Goal: Information Seeking & Learning: Find specific fact

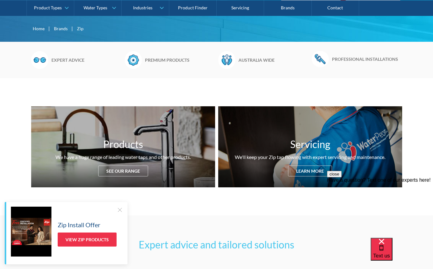
scroll to position [155, 0]
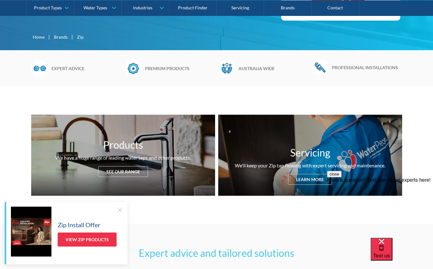
click at [110, 177] on div "See our range" at bounding box center [123, 171] width 50 height 11
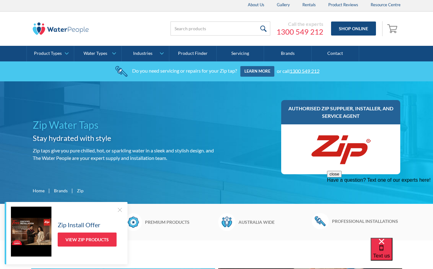
scroll to position [2, 0]
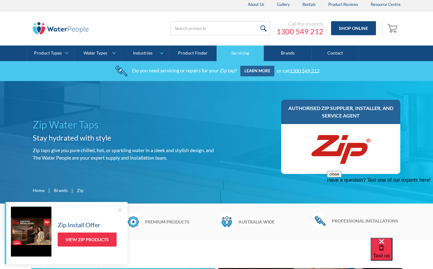
click at [235, 56] on link "Servicing" at bounding box center [240, 54] width 47 height 16
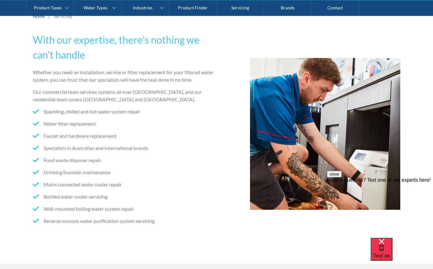
scroll to position [129, 0]
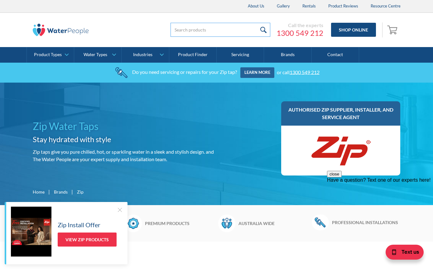
click at [188, 26] on input "search" at bounding box center [221, 30] width 100 height 14
paste input "HT2786Z11"
type input "HT2786Z11"
click at [267, 31] on input "submit" at bounding box center [263, 30] width 13 height 14
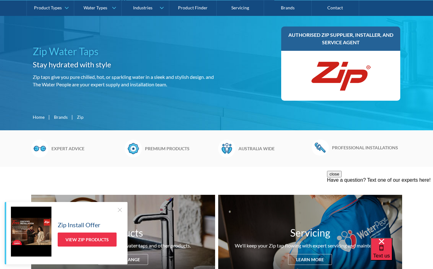
scroll to position [84, 0]
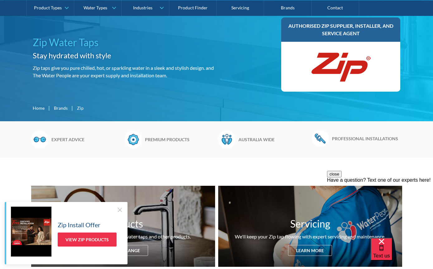
click at [118, 213] on div at bounding box center [120, 210] width 6 height 6
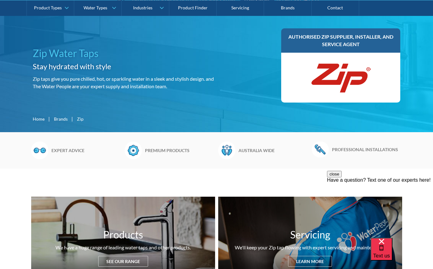
scroll to position [73, 0]
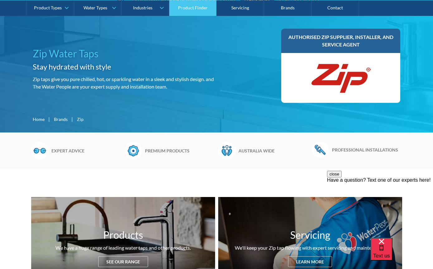
click at [187, 10] on link "Product Finder" at bounding box center [192, 8] width 47 height 16
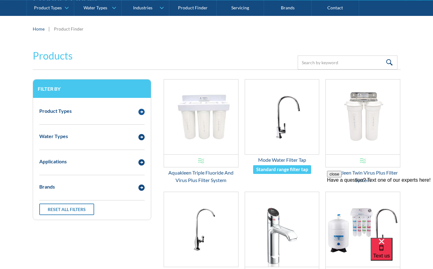
click at [141, 113] on img "Email Form 3" at bounding box center [141, 112] width 6 height 6
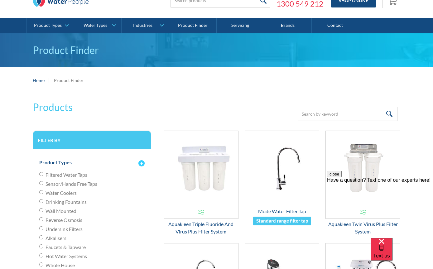
scroll to position [6, 0]
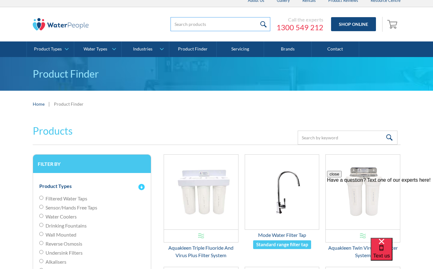
click at [190, 22] on input "search" at bounding box center [221, 24] width 100 height 14
paste input "HT2786Z11"
type input "HT2786Z11"
click at [265, 22] on input "submit" at bounding box center [263, 24] width 13 height 14
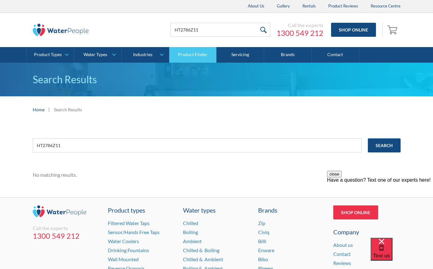
click at [190, 55] on link "Product Finder" at bounding box center [192, 55] width 47 height 16
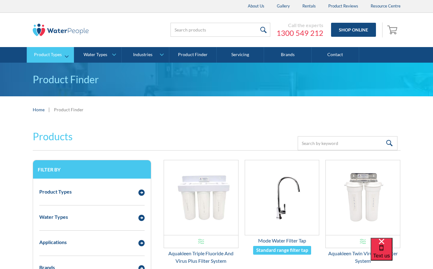
click at [42, 55] on div "Product Types" at bounding box center [48, 54] width 28 height 5
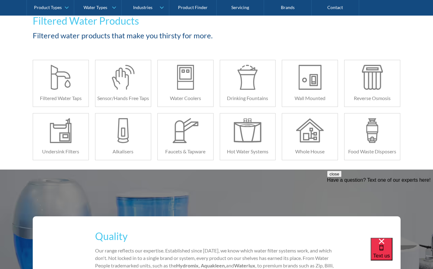
scroll to position [109, 0]
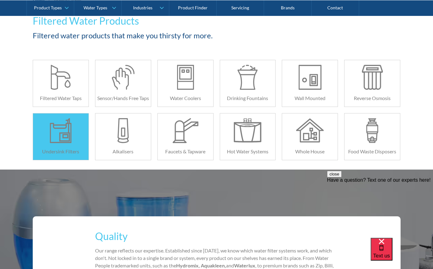
click at [55, 139] on div at bounding box center [61, 130] width 28 height 25
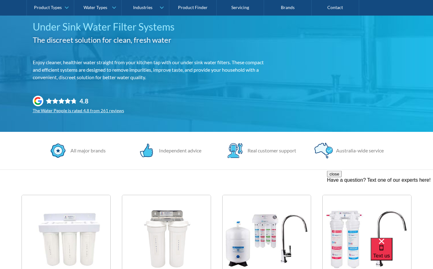
scroll to position [51, 0]
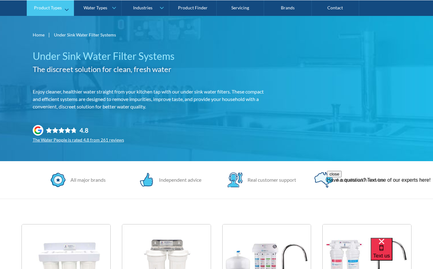
click at [44, 11] on link "Product Types" at bounding box center [50, 8] width 47 height 16
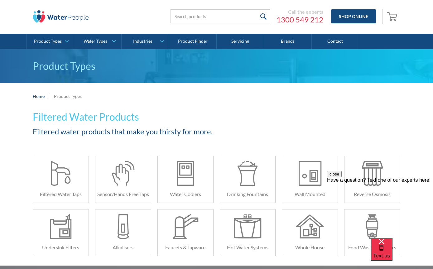
scroll to position [13, 0]
click at [287, 41] on link "Brands" at bounding box center [287, 42] width 47 height 16
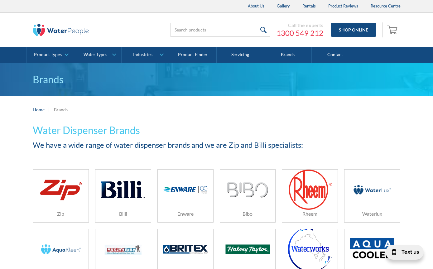
click at [67, 195] on img at bounding box center [61, 189] width 44 height 27
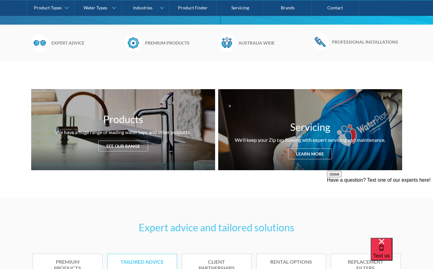
click at [107, 157] on div "Products We have a huge range of leading water taps and other products. See our…" at bounding box center [123, 129] width 184 height 81
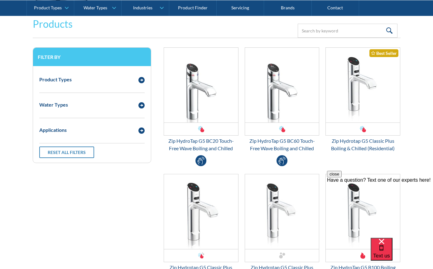
scroll to position [826, 0]
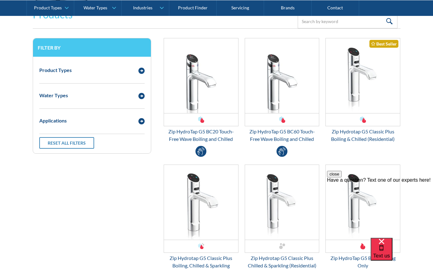
click at [140, 70] on img "Email Form 3" at bounding box center [141, 71] width 6 height 6
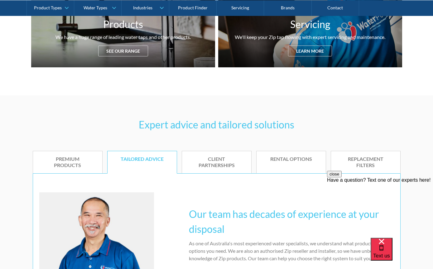
scroll to position [274, 0]
